Goal: Book appointment/travel/reservation

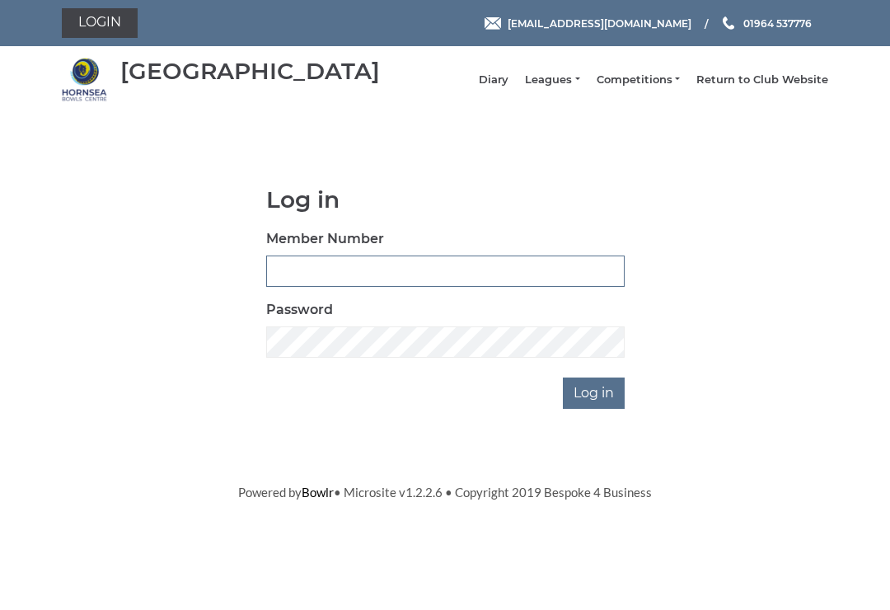
type input "0530"
click at [595, 404] on input "Log in" at bounding box center [594, 392] width 62 height 31
click at [601, 403] on input "Log in" at bounding box center [594, 392] width 62 height 31
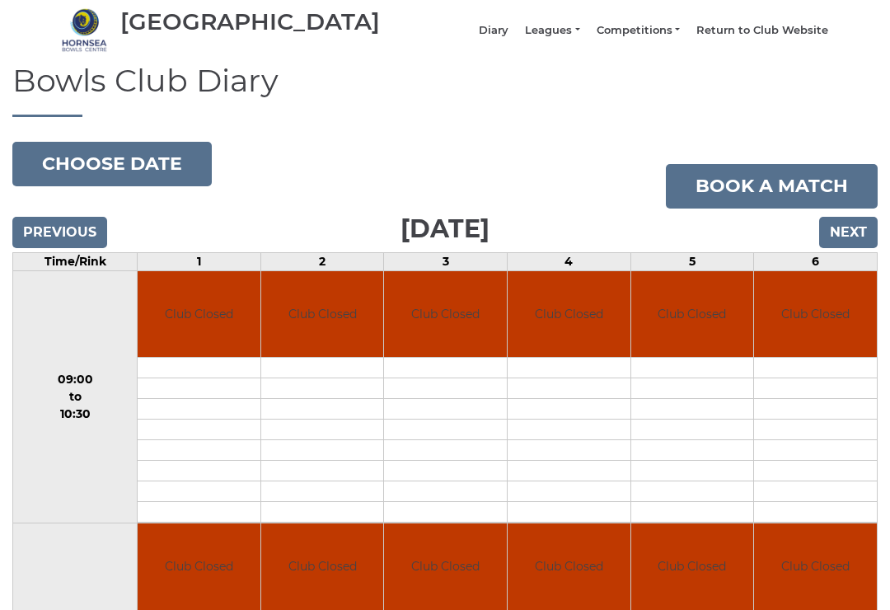
click at [855, 242] on input "Next" at bounding box center [848, 232] width 58 height 31
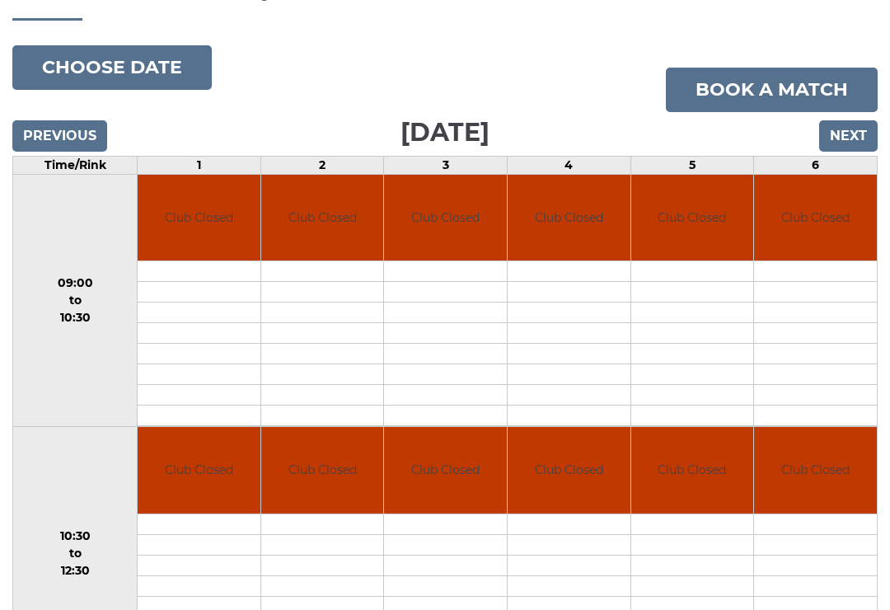
click at [846, 147] on input "Next" at bounding box center [848, 136] width 58 height 31
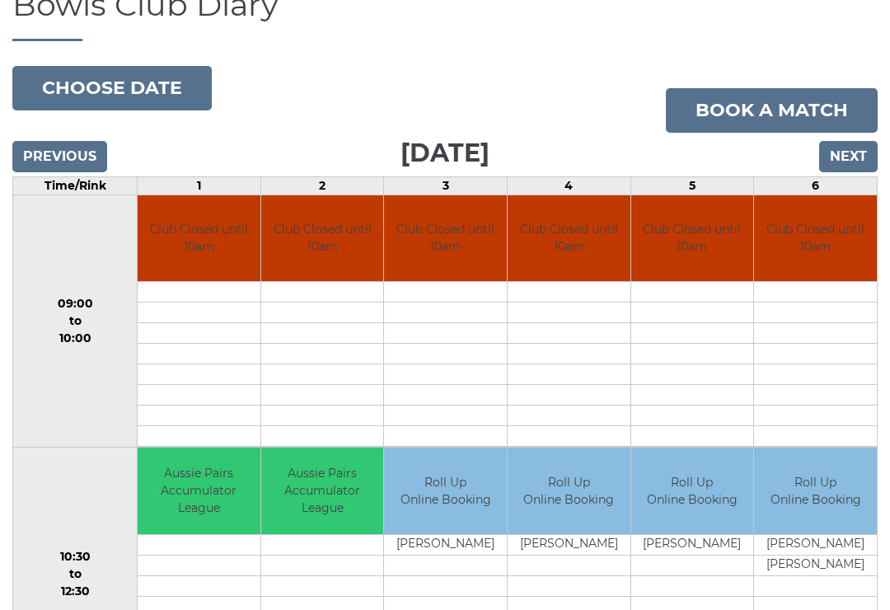
scroll to position [166, 0]
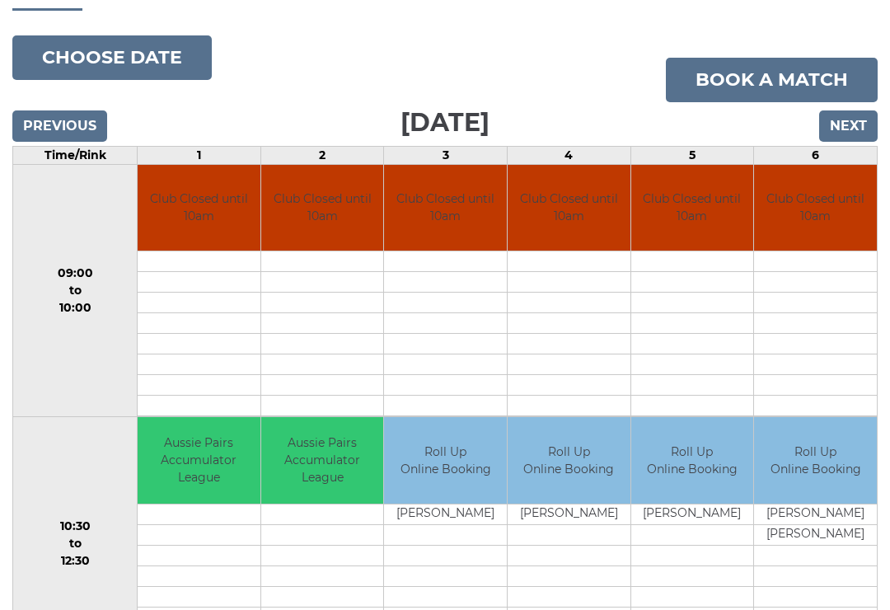
click at [794, 92] on link "Book a match" at bounding box center [772, 80] width 212 height 44
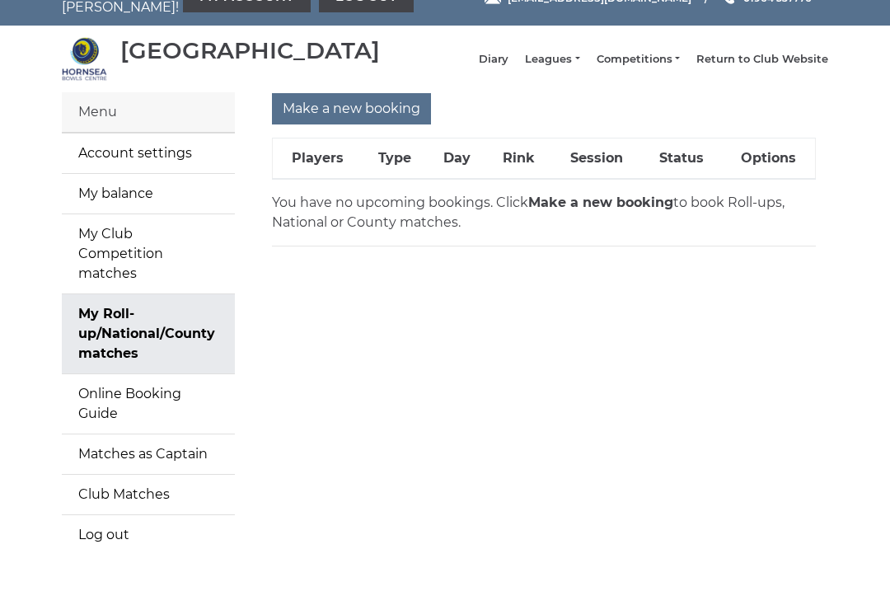
scroll to position [30, 0]
click at [367, 125] on input "Make a new booking" at bounding box center [351, 109] width 159 height 31
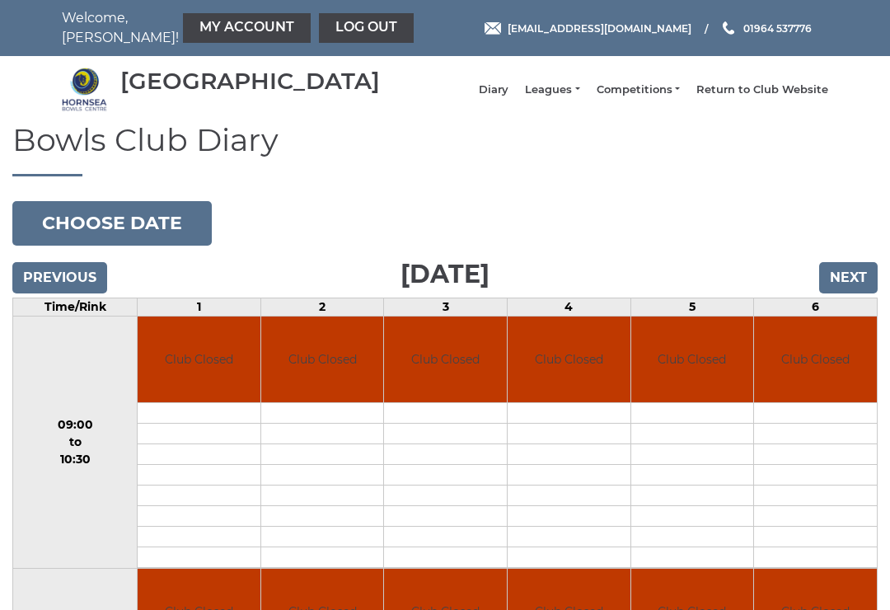
click at [857, 287] on input "Next" at bounding box center [848, 277] width 58 height 31
click at [859, 286] on input "Next" at bounding box center [848, 277] width 58 height 31
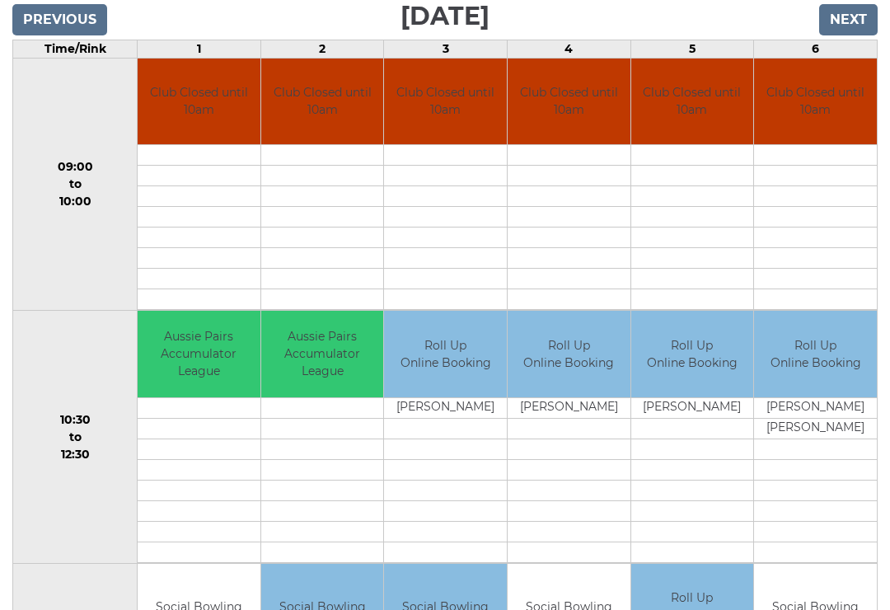
scroll to position [253, 0]
